Goal: Information Seeking & Learning: Find specific fact

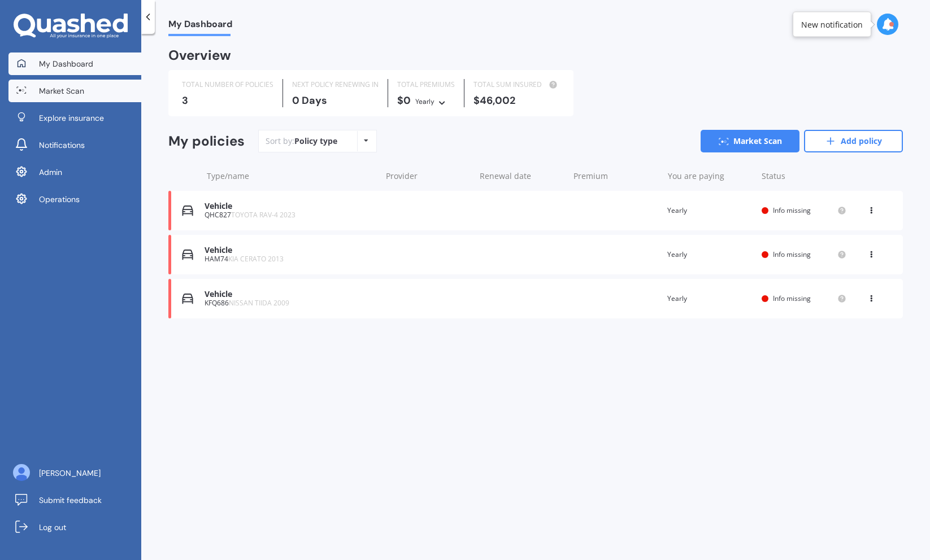
click at [99, 87] on link "Market Scan" at bounding box center [74, 91] width 133 height 23
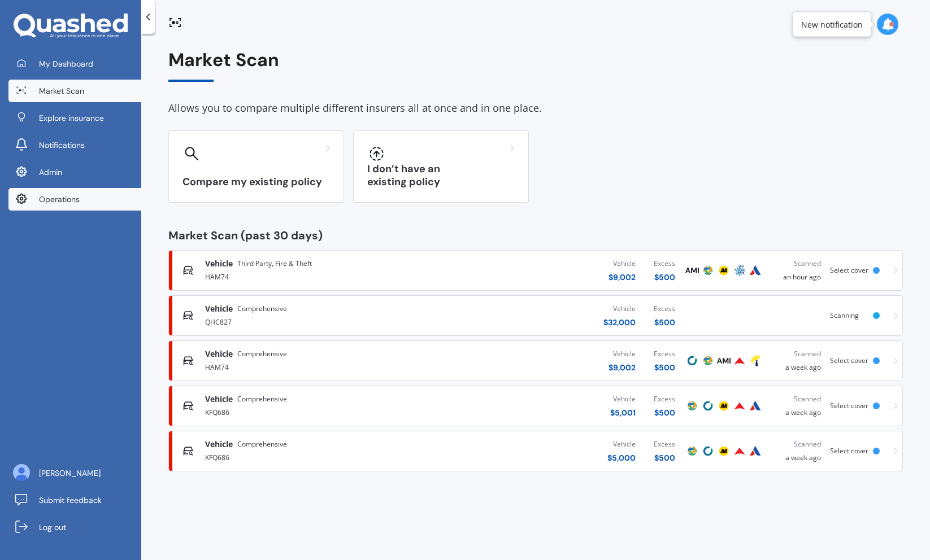
click at [80, 198] on span "Operations" at bounding box center [59, 199] width 41 height 11
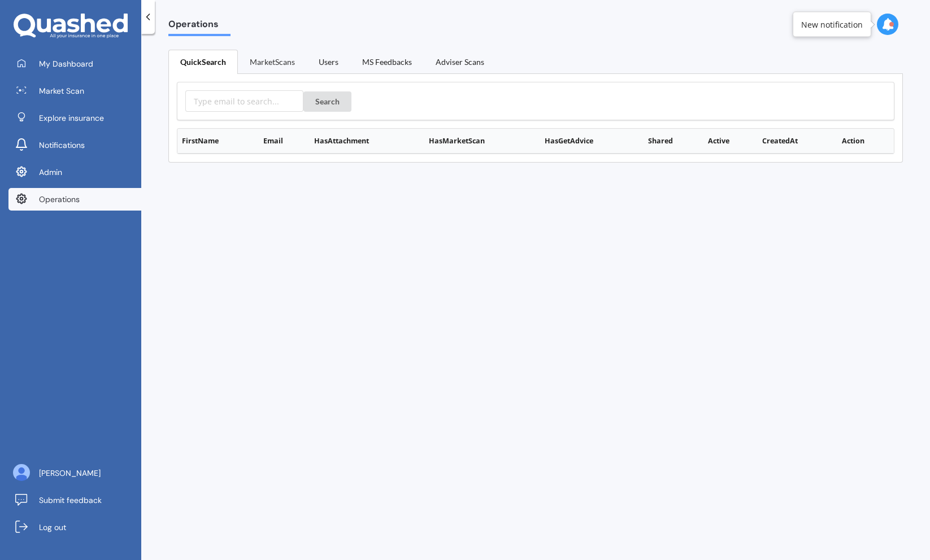
click at [279, 70] on link "MarketScans" at bounding box center [272, 62] width 69 height 24
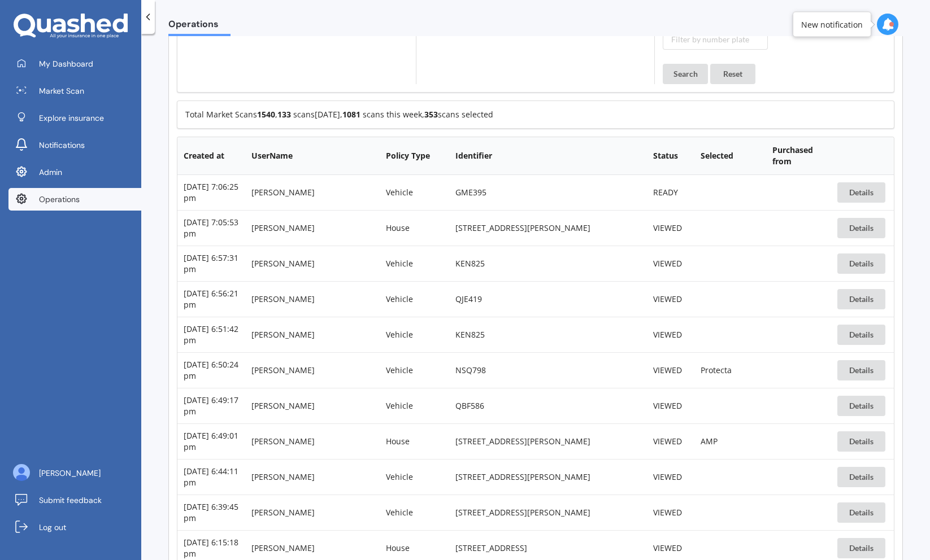
scroll to position [182, 0]
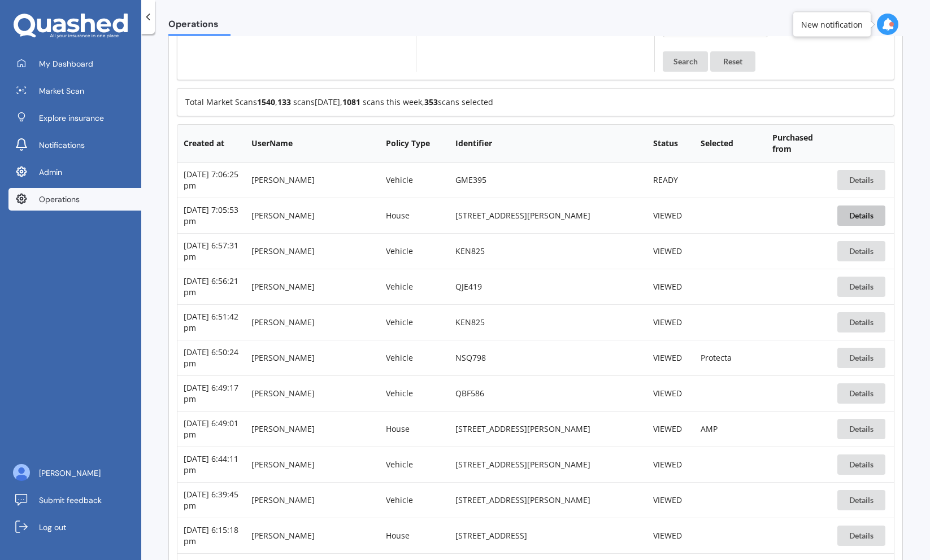
click at [860, 214] on button "Details" at bounding box center [861, 216] width 48 height 20
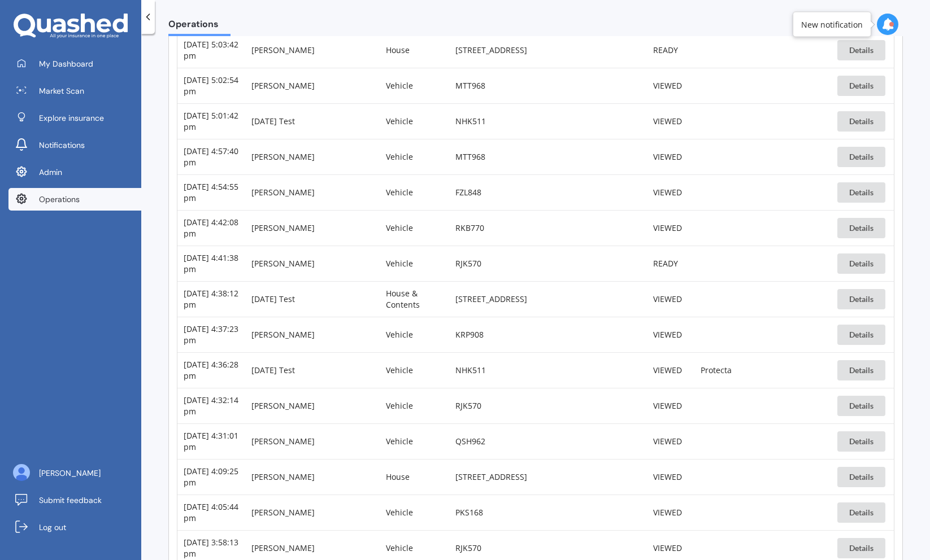
scroll to position [1096, 0]
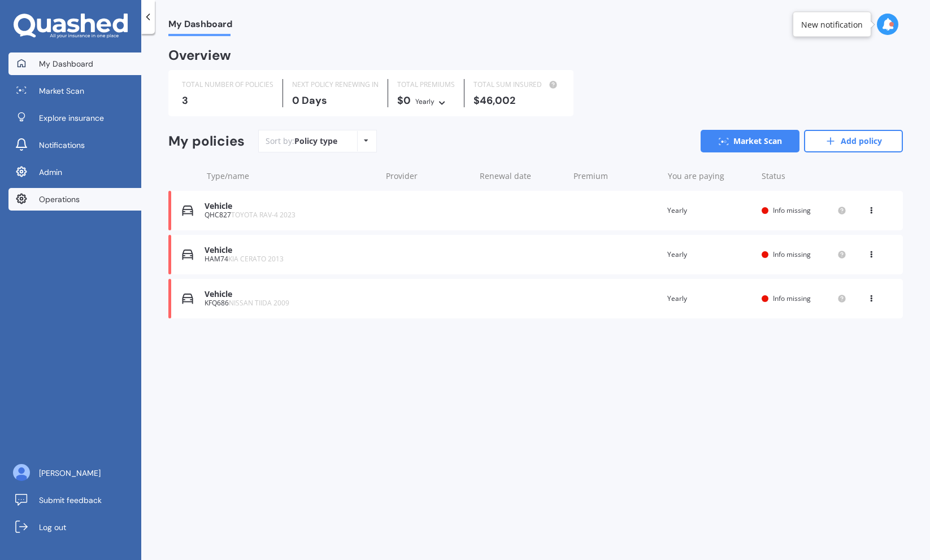
click at [71, 203] on span "Operations" at bounding box center [59, 199] width 41 height 11
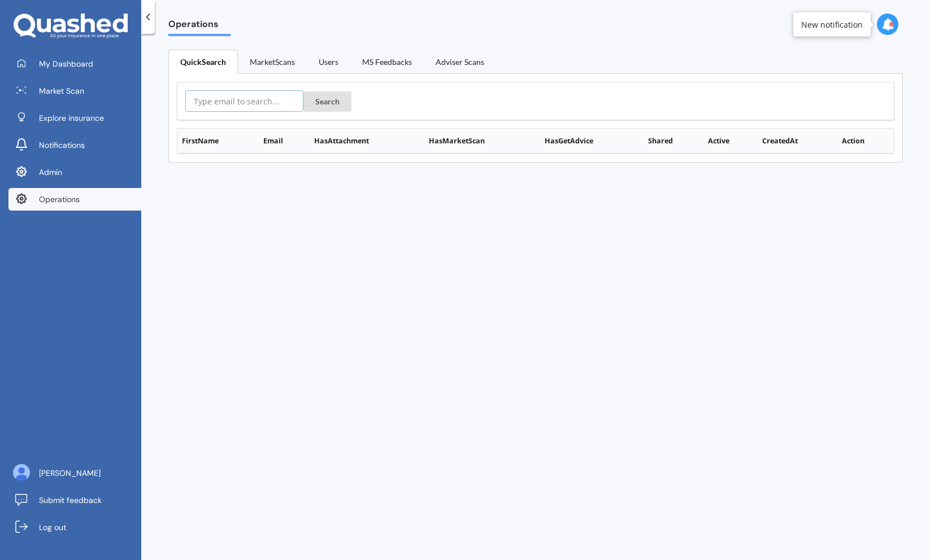
click at [231, 108] on input "text" at bounding box center [244, 100] width 118 height 21
paste input "[EMAIL_ADDRESS][DOMAIN_NAME]"
click at [303, 92] on button "Search" at bounding box center [327, 102] width 48 height 20
type input "[EMAIL_ADDRESS][DOMAIN_NAME]"
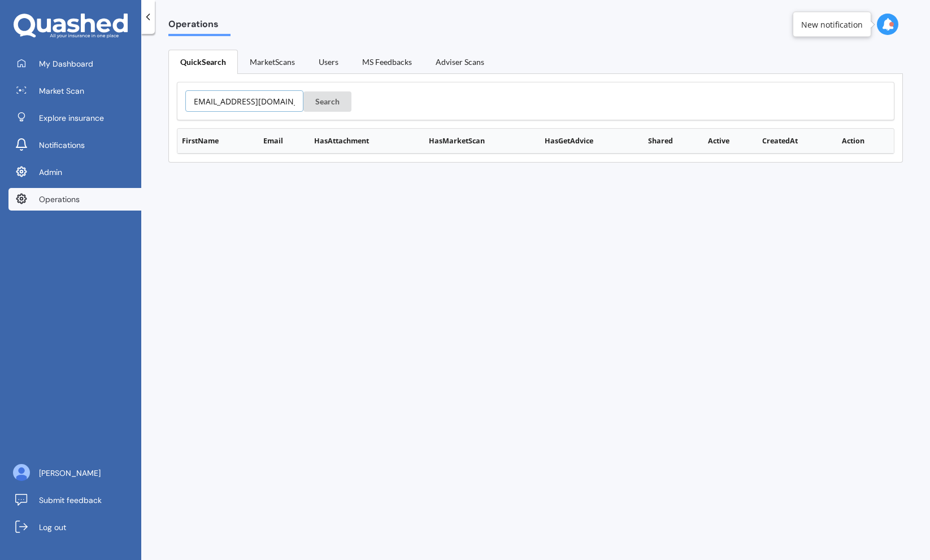
click at [303, 92] on button "Search" at bounding box center [327, 102] width 48 height 20
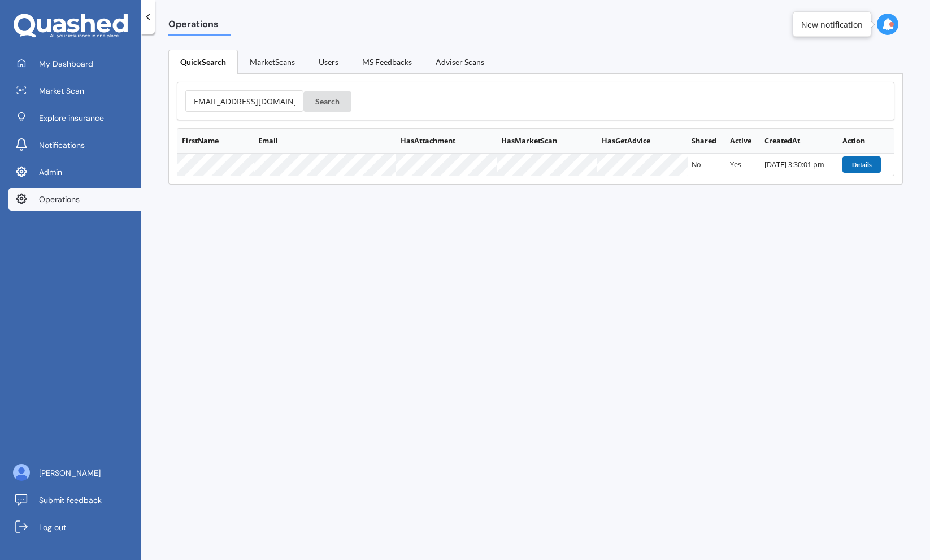
scroll to position [0, 0]
click at [843, 163] on button "Details" at bounding box center [861, 164] width 38 height 16
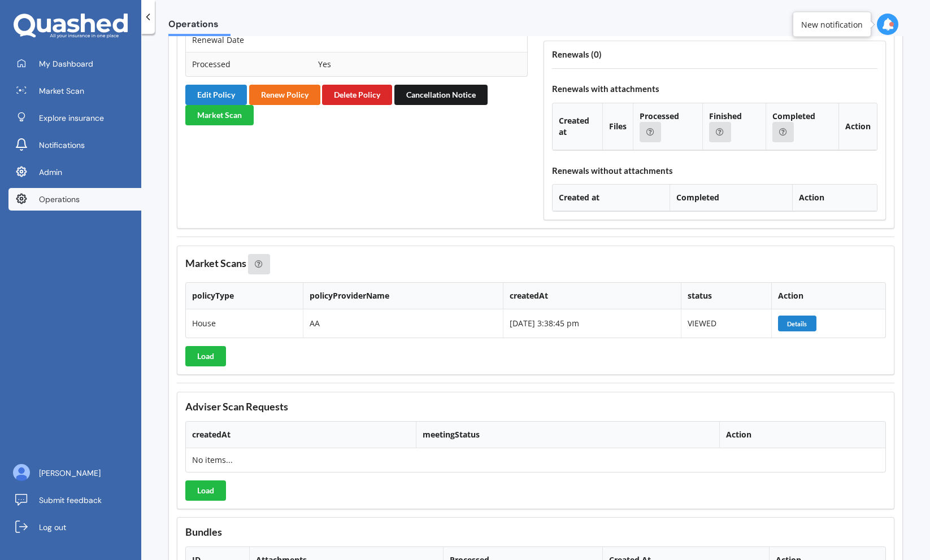
scroll to position [1174, 0]
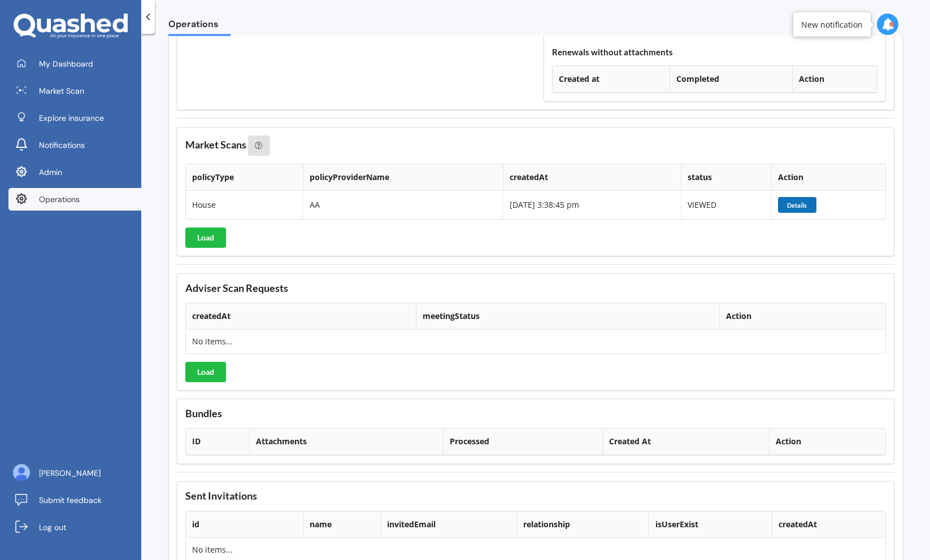
click at [789, 201] on button "Details" at bounding box center [797, 205] width 38 height 16
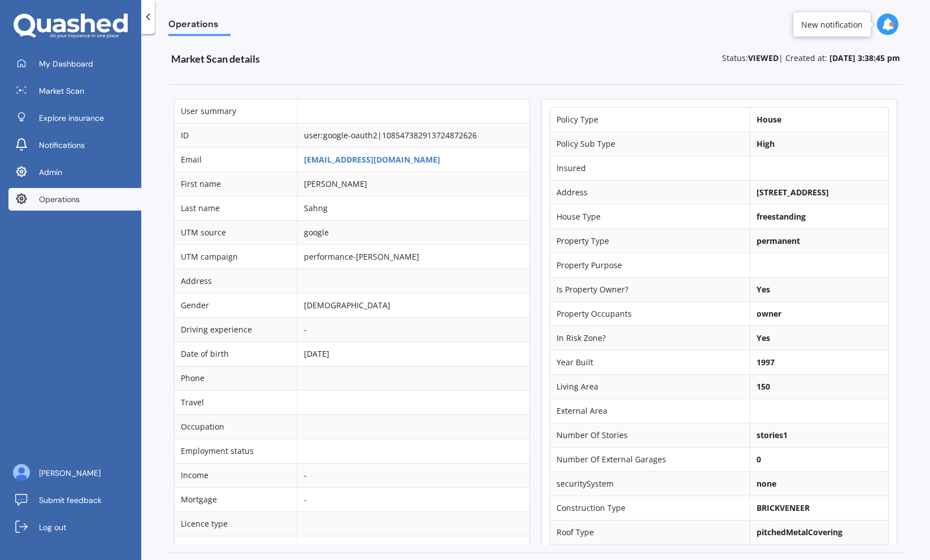
click at [774, 194] on b "[STREET_ADDRESS]" at bounding box center [792, 192] width 72 height 11
copy td "[STREET_ADDRESS]"
